Goal: Transaction & Acquisition: Subscribe to service/newsletter

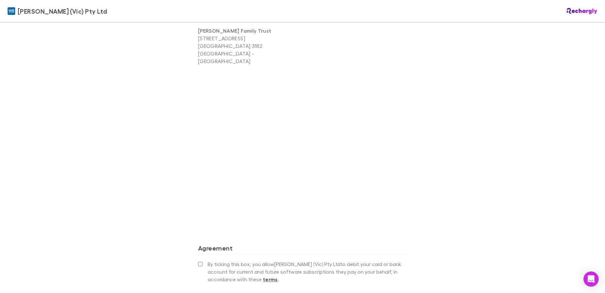
scroll to position [551, 0]
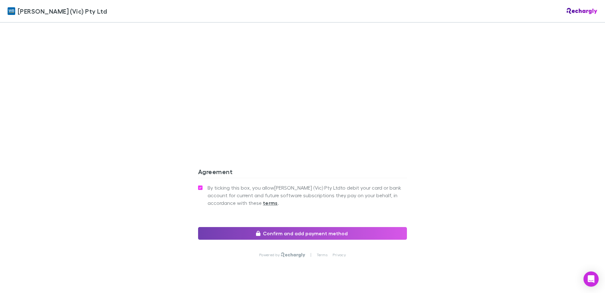
click at [284, 227] on button "Confirm and add payment method" at bounding box center [302, 233] width 209 height 13
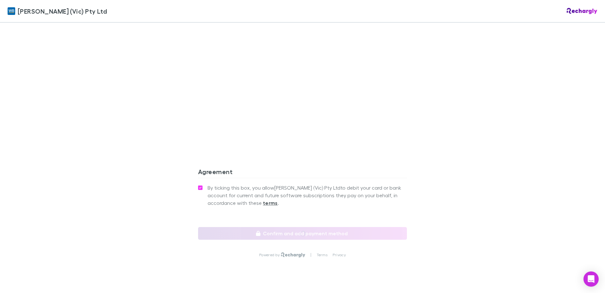
click at [430, 210] on div "William Buck (Vic) Pty Ltd William Buck (Vic) Pty Ltd Software subscriptions ag…" at bounding box center [302, 146] width 605 height 293
